Goal: Use online tool/utility: Utilize a website feature to perform a specific function

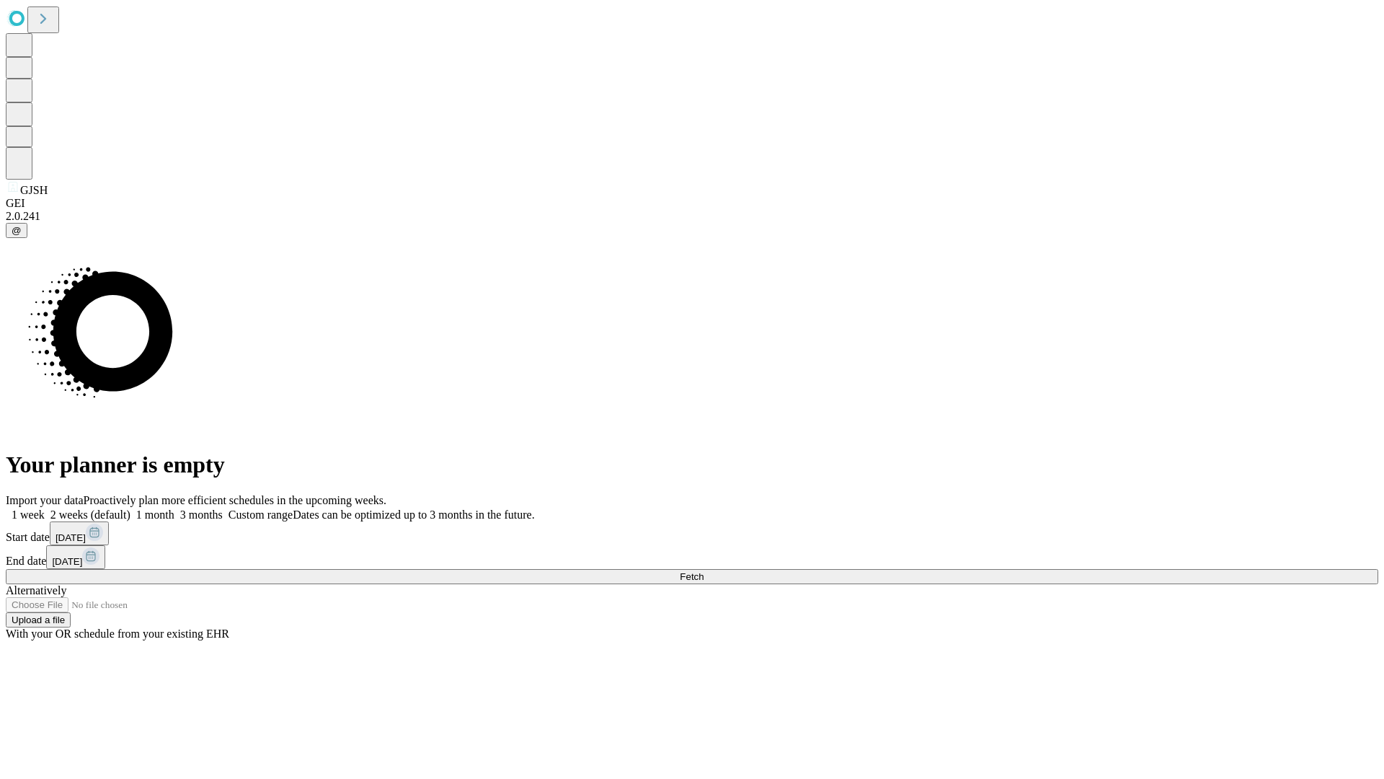
click at [704, 571] on span "Fetch" at bounding box center [692, 576] width 24 height 11
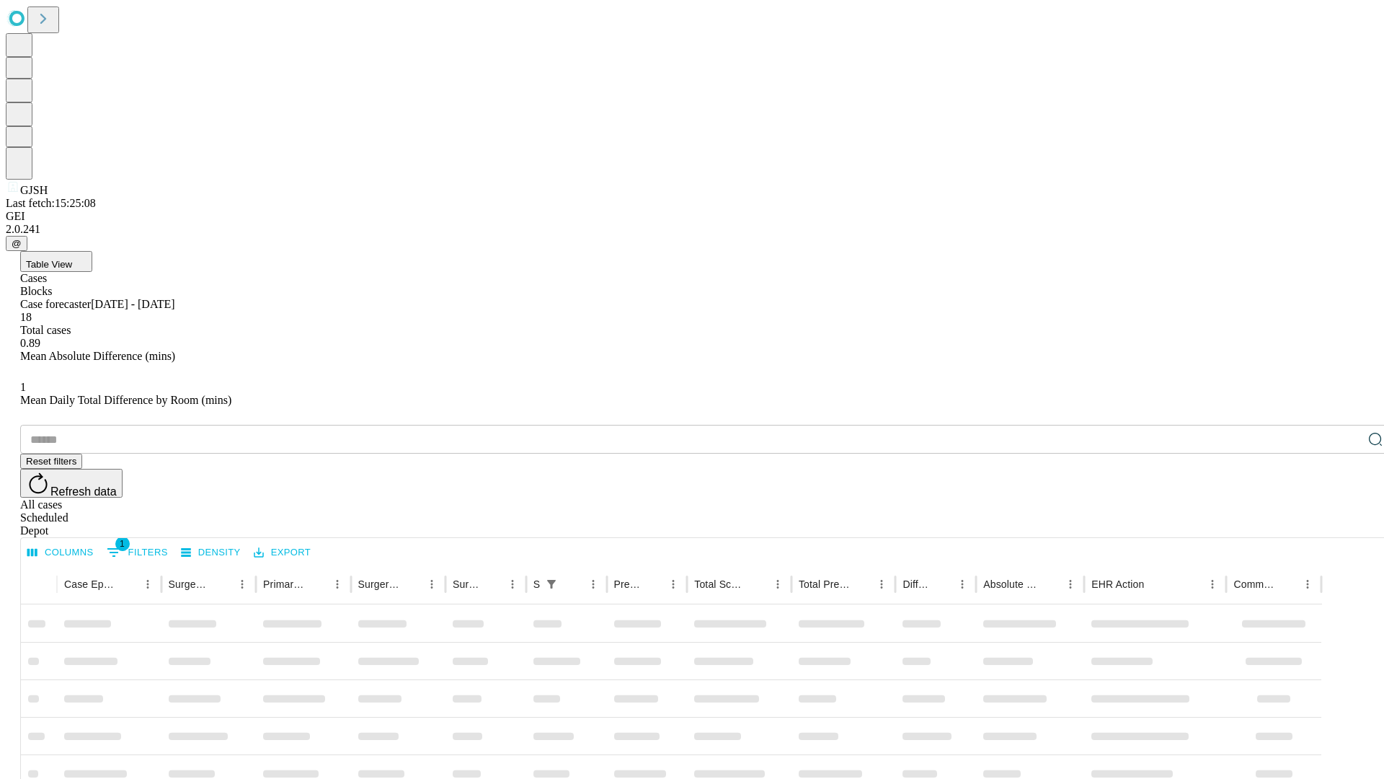
click at [72, 259] on span "Table View" at bounding box center [49, 264] width 46 height 11
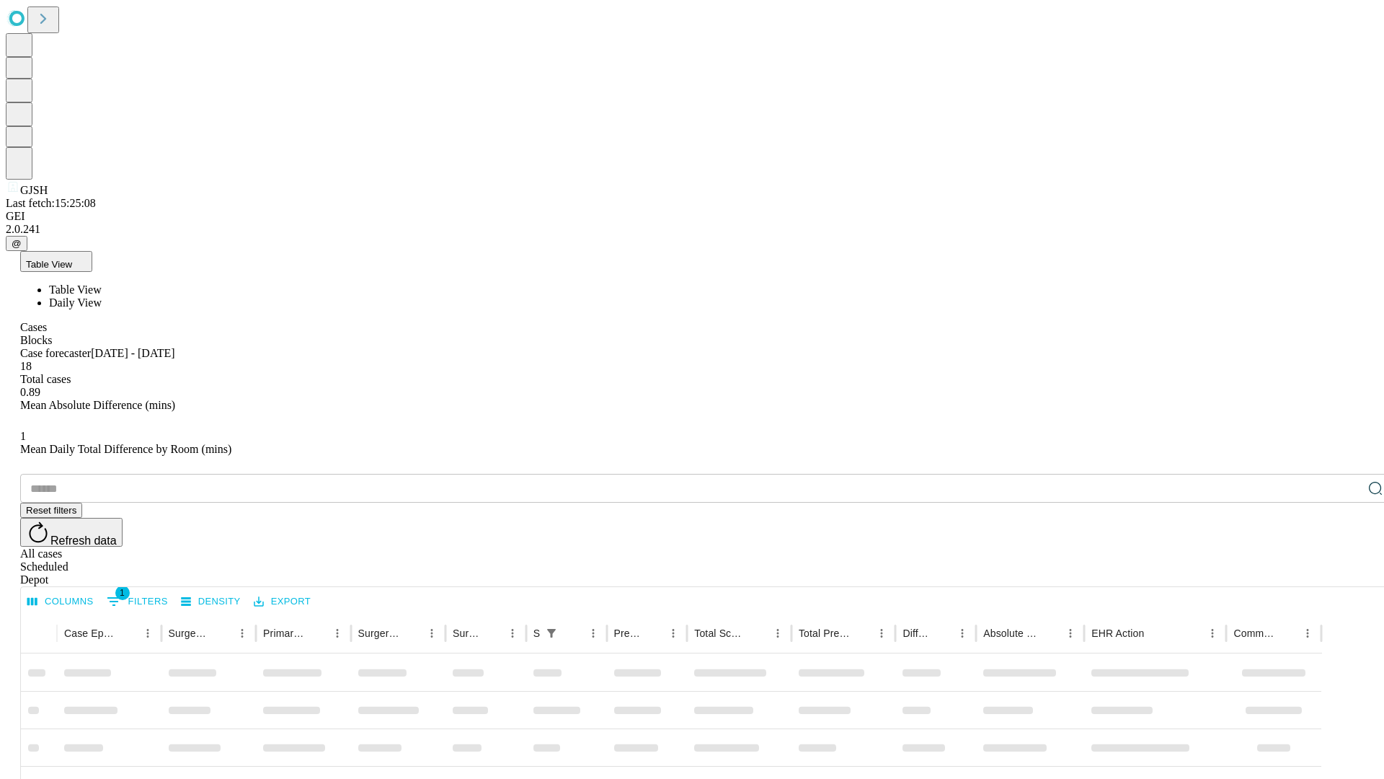
click at [102, 296] on span "Daily View" at bounding box center [75, 302] width 53 height 12
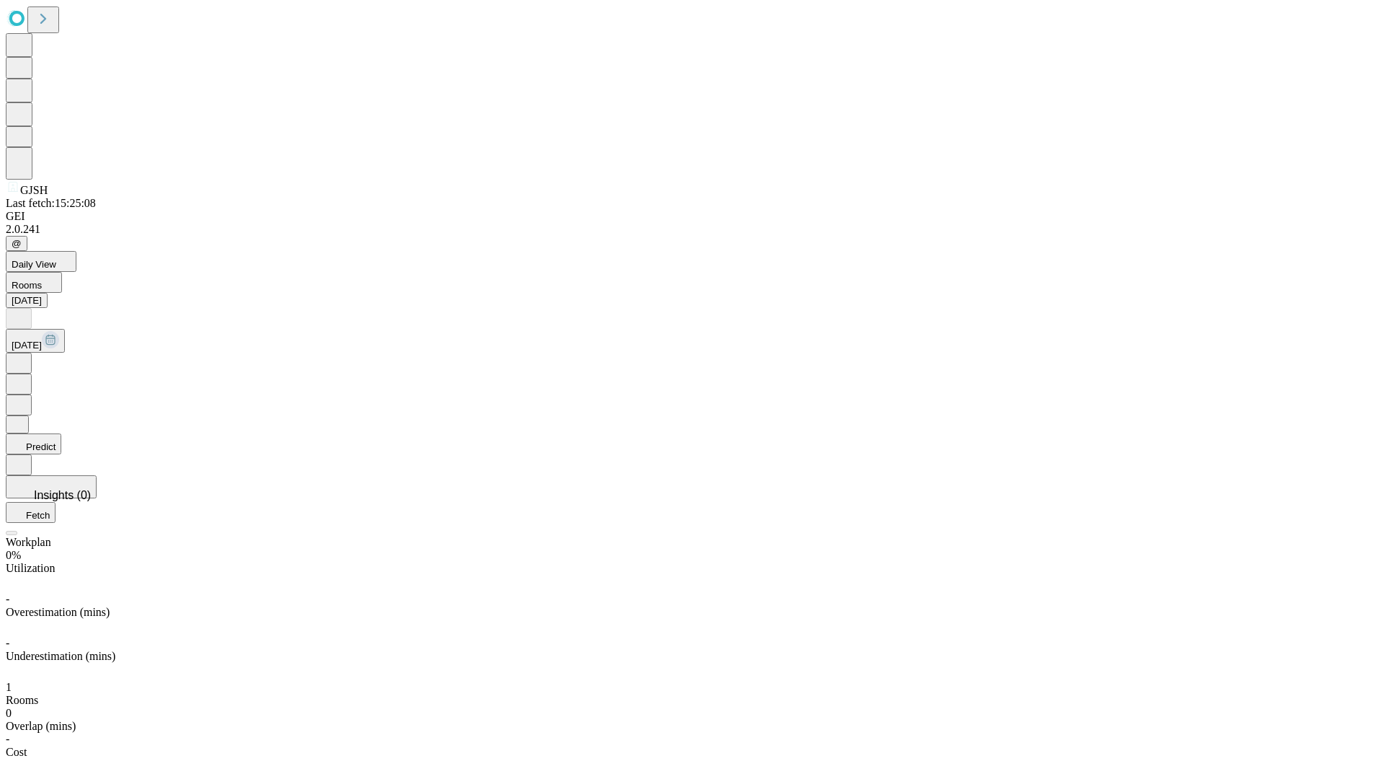
click at [61, 433] on button "Predict" at bounding box center [34, 443] width 56 height 21
